Goal: Information Seeking & Learning: Learn about a topic

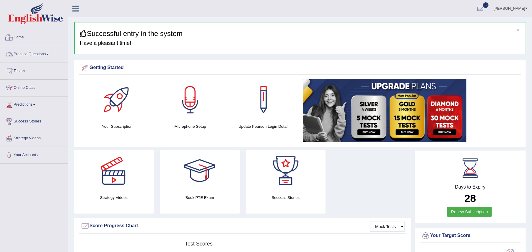
click at [41, 53] on link "Practice Questions" at bounding box center [33, 53] width 67 height 15
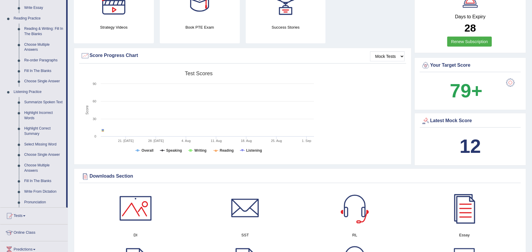
scroll to position [173, 0]
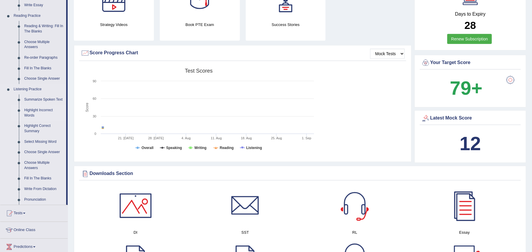
click at [27, 114] on link "Highlight Incorrect Words" at bounding box center [44, 113] width 45 height 16
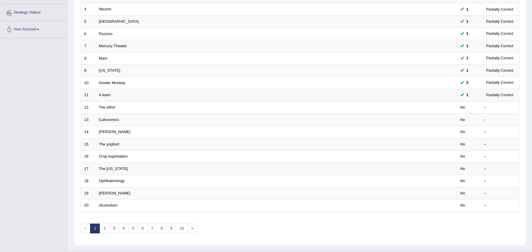
scroll to position [136, 0]
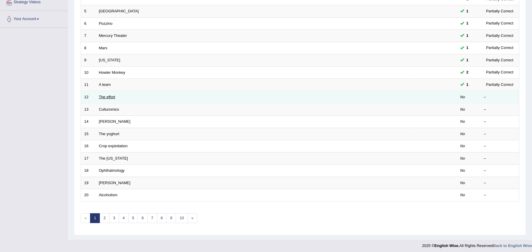
click at [105, 97] on link "The effort" at bounding box center [107, 97] width 16 height 4
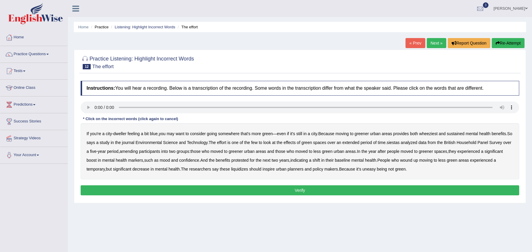
click at [507, 43] on button "Re-Attempt" at bounding box center [508, 43] width 33 height 10
click at [434, 135] on b "wheeziest" at bounding box center [428, 133] width 18 height 5
click at [138, 152] on b "amending" at bounding box center [129, 151] width 18 height 5
click at [248, 171] on b "liquidizes" at bounding box center [239, 169] width 17 height 5
click at [334, 191] on button "Verify" at bounding box center [300, 190] width 439 height 10
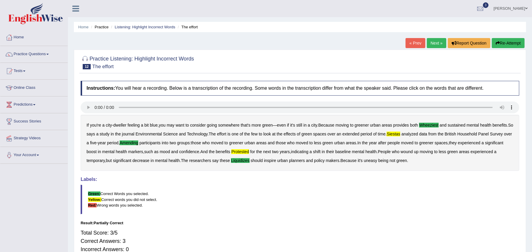
click at [437, 45] on link "Next »" at bounding box center [436, 43] width 19 height 10
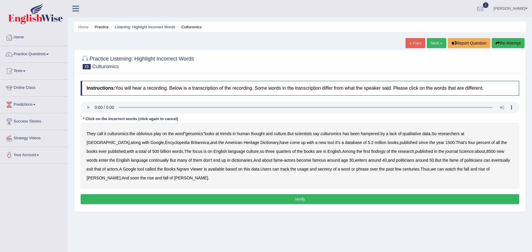
click at [149, 160] on b "continually" at bounding box center [158, 160] width 19 height 5
click at [318, 171] on b "secrecy" at bounding box center [325, 169] width 14 height 5
click at [142, 198] on button "Verify" at bounding box center [300, 199] width 439 height 10
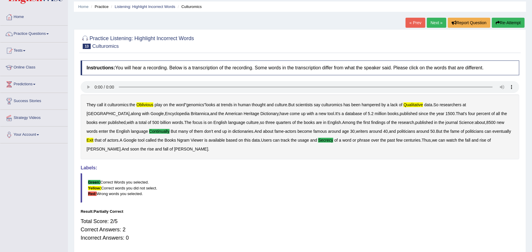
scroll to position [11, 0]
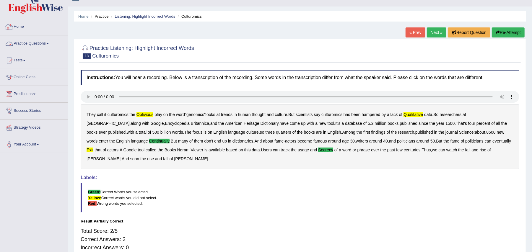
click at [19, 28] on link "Home" at bounding box center [33, 26] width 67 height 15
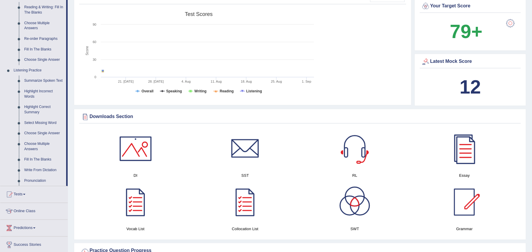
scroll to position [210, 0]
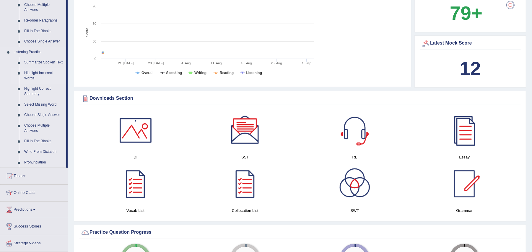
click at [40, 70] on link "Highlight Incorrect Words" at bounding box center [44, 76] width 45 height 16
click at [40, 70] on ul "Summarize Spoken Text Highlight Incorrect Words Highlight Correct Summary Selec…" at bounding box center [38, 112] width 55 height 110
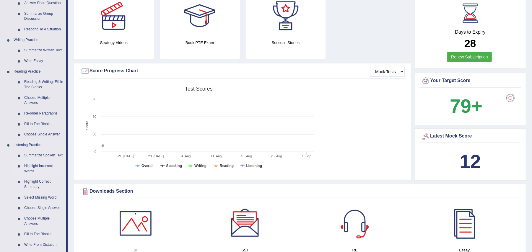
scroll to position [401, 0]
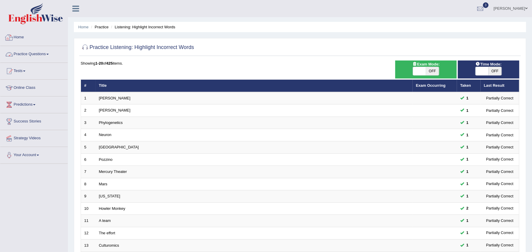
click at [26, 51] on link "Practice Questions" at bounding box center [33, 53] width 67 height 15
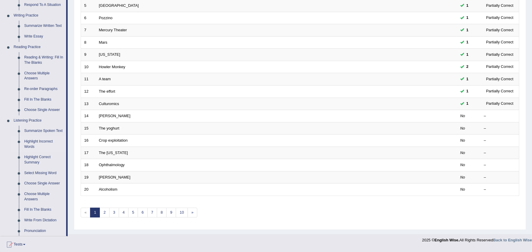
scroll to position [157, 0]
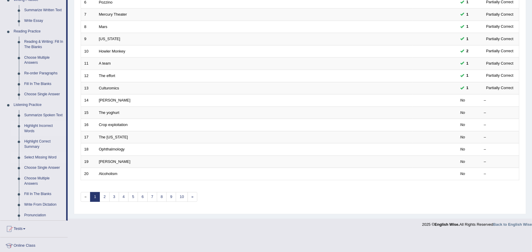
click at [37, 160] on link "Select Missing Word" at bounding box center [44, 157] width 45 height 11
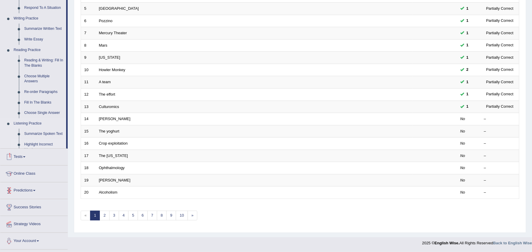
scroll to position [141, 0]
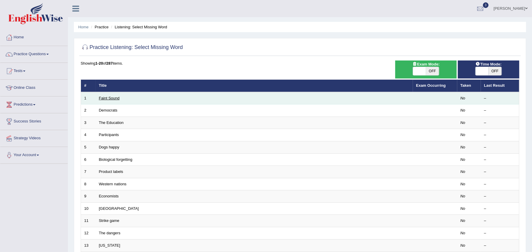
click at [111, 96] on link "Faint Sound" at bounding box center [109, 98] width 21 height 4
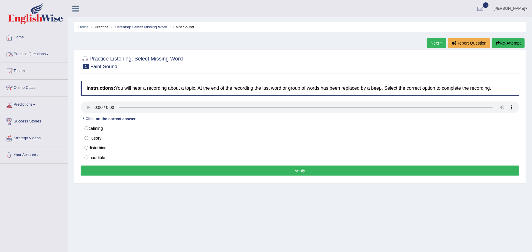
click at [44, 55] on link "Practice Questions" at bounding box center [33, 53] width 67 height 15
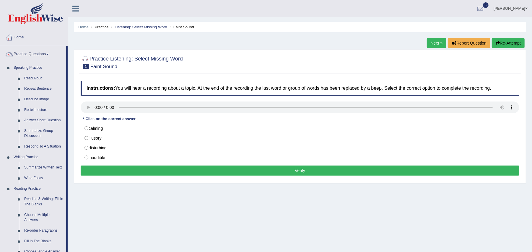
click at [433, 41] on link "Next »" at bounding box center [436, 43] width 19 height 10
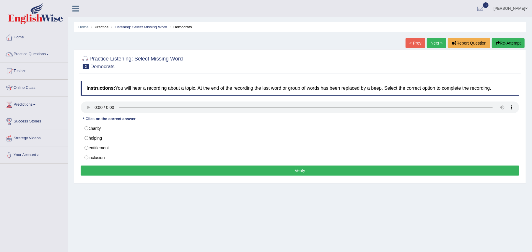
click at [510, 44] on button "Re-Attempt" at bounding box center [508, 43] width 33 height 10
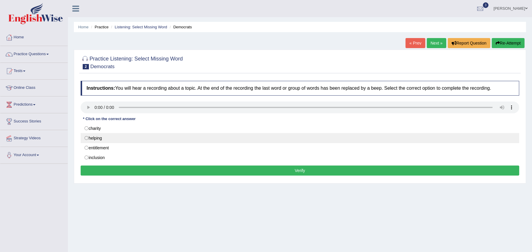
click at [87, 139] on label "helping" at bounding box center [300, 138] width 439 height 10
radio input "true"
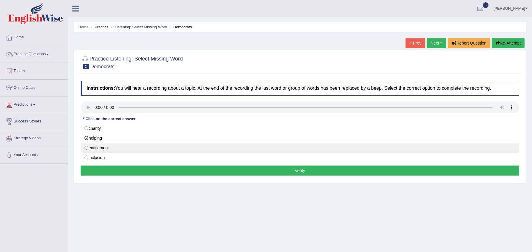
click at [87, 150] on label "entitlement" at bounding box center [300, 148] width 439 height 10
radio input "true"
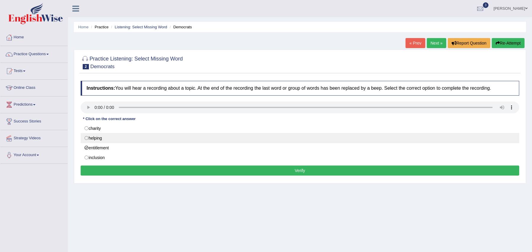
click at [88, 139] on label "helping" at bounding box center [300, 138] width 439 height 10
radio input "true"
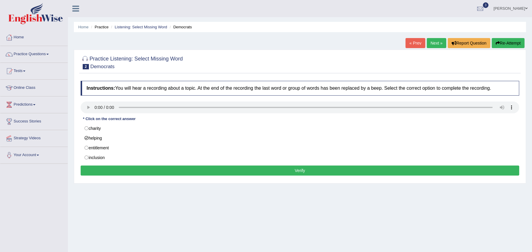
click at [188, 174] on button "Verify" at bounding box center [300, 171] width 439 height 10
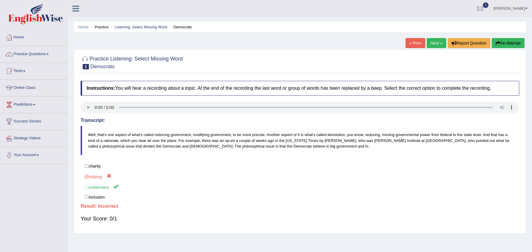
click at [440, 45] on link "Next »" at bounding box center [436, 43] width 19 height 10
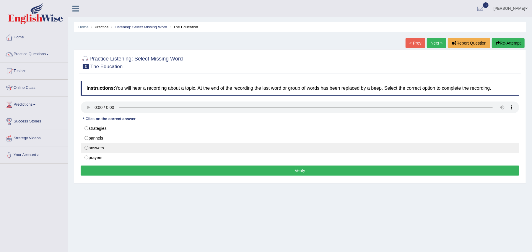
click at [86, 146] on label "answers" at bounding box center [300, 148] width 439 height 10
radio input "true"
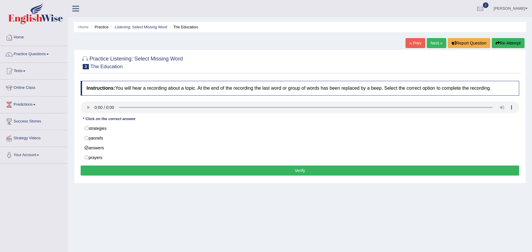
click at [144, 171] on button "Verify" at bounding box center [300, 171] width 439 height 10
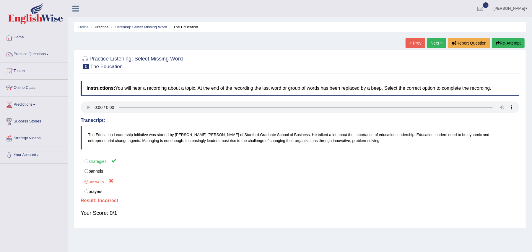
click at [438, 42] on link "Next »" at bounding box center [436, 43] width 19 height 10
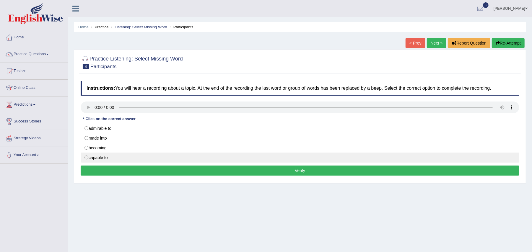
click at [88, 157] on label "capable to" at bounding box center [300, 158] width 439 height 10
radio input "true"
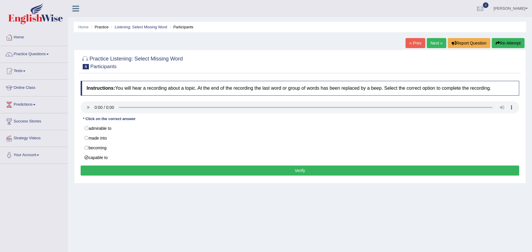
click at [171, 172] on button "Verify" at bounding box center [300, 171] width 439 height 10
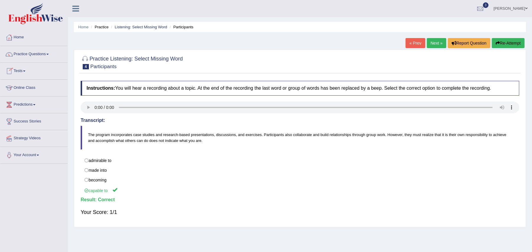
click at [41, 52] on link "Practice Questions" at bounding box center [33, 53] width 67 height 15
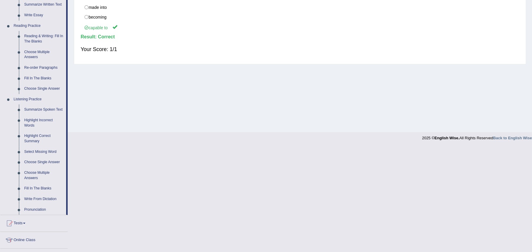
scroll to position [179, 0]
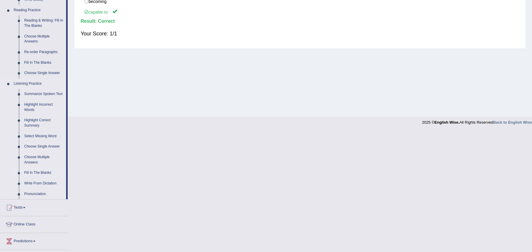
click at [45, 171] on link "Fill In The Blanks" at bounding box center [44, 173] width 45 height 11
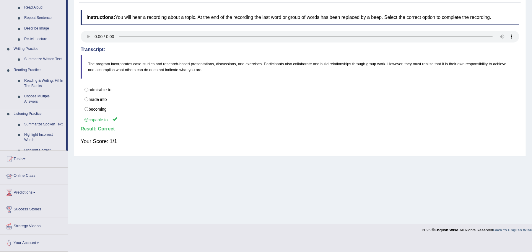
scroll to position [58, 0]
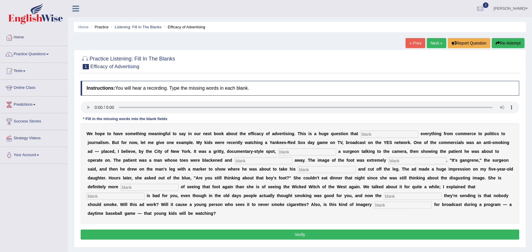
click at [438, 41] on link "Next »" at bounding box center [436, 43] width 19 height 10
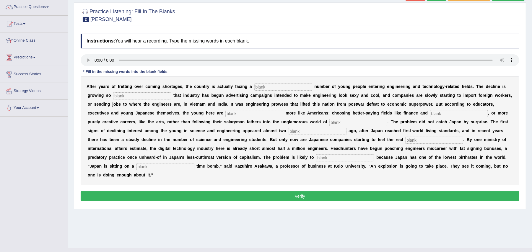
scroll to position [31, 0]
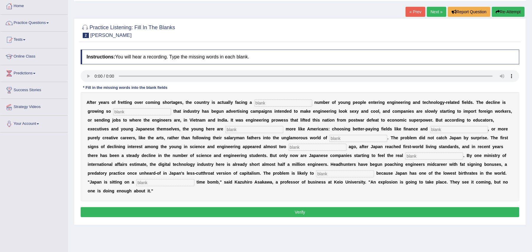
click at [261, 104] on input "text" at bounding box center [283, 103] width 58 height 7
type input "Dvindling"
click at [149, 113] on input "text" at bounding box center [142, 111] width 58 height 7
type input "Drastic"
click at [236, 131] on input "text" at bounding box center [254, 129] width 58 height 7
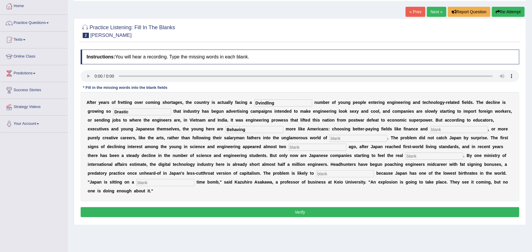
type input "Behaving"
click at [456, 132] on input "text" at bounding box center [459, 129] width 58 height 7
type input "Medicine"
click at [258, 103] on input "Dvindling" at bounding box center [283, 103] width 58 height 7
click at [229, 129] on input "Behaving" at bounding box center [254, 129] width 58 height 7
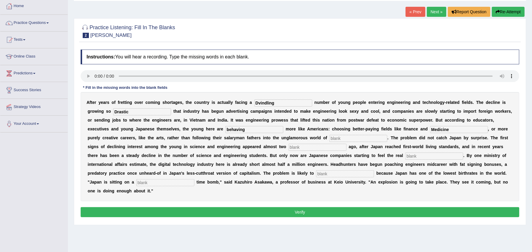
type input "behaving"
click at [435, 130] on input "Medicine" at bounding box center [459, 129] width 58 height 7
type input "medicine"
click at [117, 112] on input "Drastic" at bounding box center [142, 111] width 58 height 7
type input "drastic"
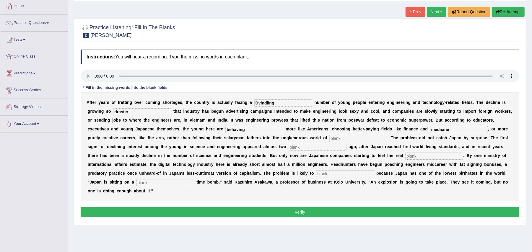
click at [344, 139] on input "text" at bounding box center [358, 138] width 58 height 7
type input "manufacuring"
click at [297, 147] on input "text" at bounding box center [318, 147] width 58 height 7
type input "decates"
click at [420, 154] on input "text" at bounding box center [434, 156] width 58 height 7
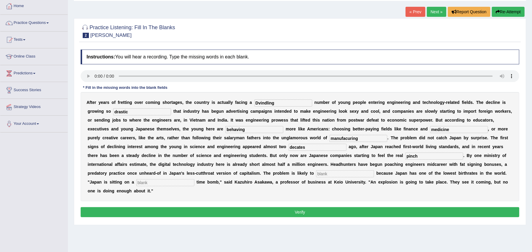
type input "pinch"
click at [357, 172] on input "text" at bounding box center [345, 173] width 58 height 7
type input "towards"
click at [151, 182] on input "text" at bounding box center [165, 182] width 58 height 7
type input "s"
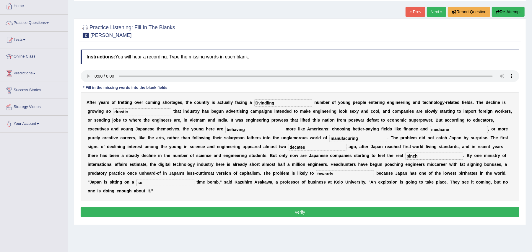
type input "so"
click at [258, 102] on input "Dvindling" at bounding box center [283, 103] width 58 height 7
click at [261, 103] on input "dvindling" at bounding box center [283, 103] width 58 height 7
type input "dwindling"
click at [300, 147] on input "decates" at bounding box center [318, 147] width 58 height 7
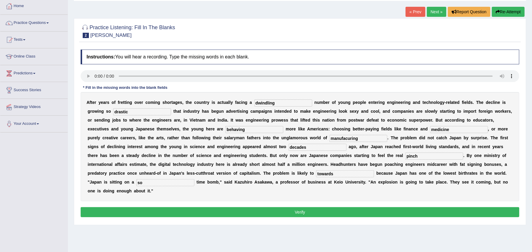
type input "decades"
click at [356, 176] on input "towards" at bounding box center [345, 173] width 58 height 7
click at [285, 211] on button "Verify" at bounding box center [300, 212] width 439 height 10
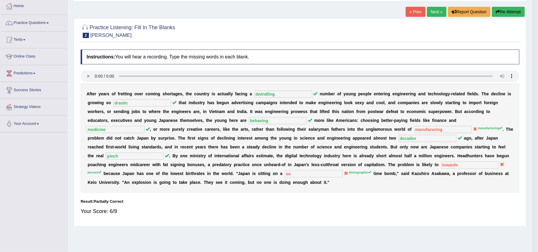
click at [285, 211] on body "Toggle navigation Home Practice Questions Speaking Practice Read Aloud Repeat S…" at bounding box center [269, 95] width 538 height 252
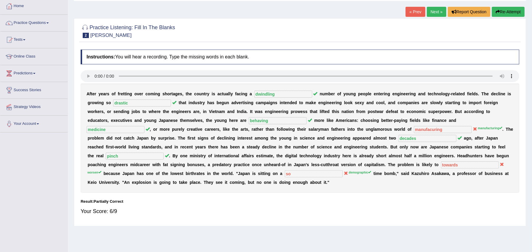
click at [523, 85] on div "Practice Listening: Fill In The Blanks 2 [PERSON_NAME] Instructions: You will h…" at bounding box center [300, 122] width 452 height 208
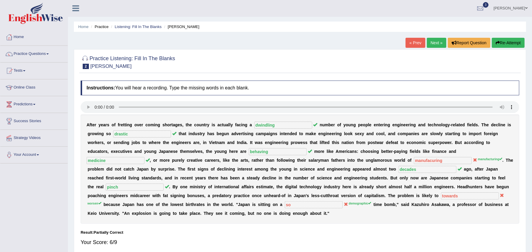
scroll to position [0, 0]
